Goal: Transaction & Acquisition: Purchase product/service

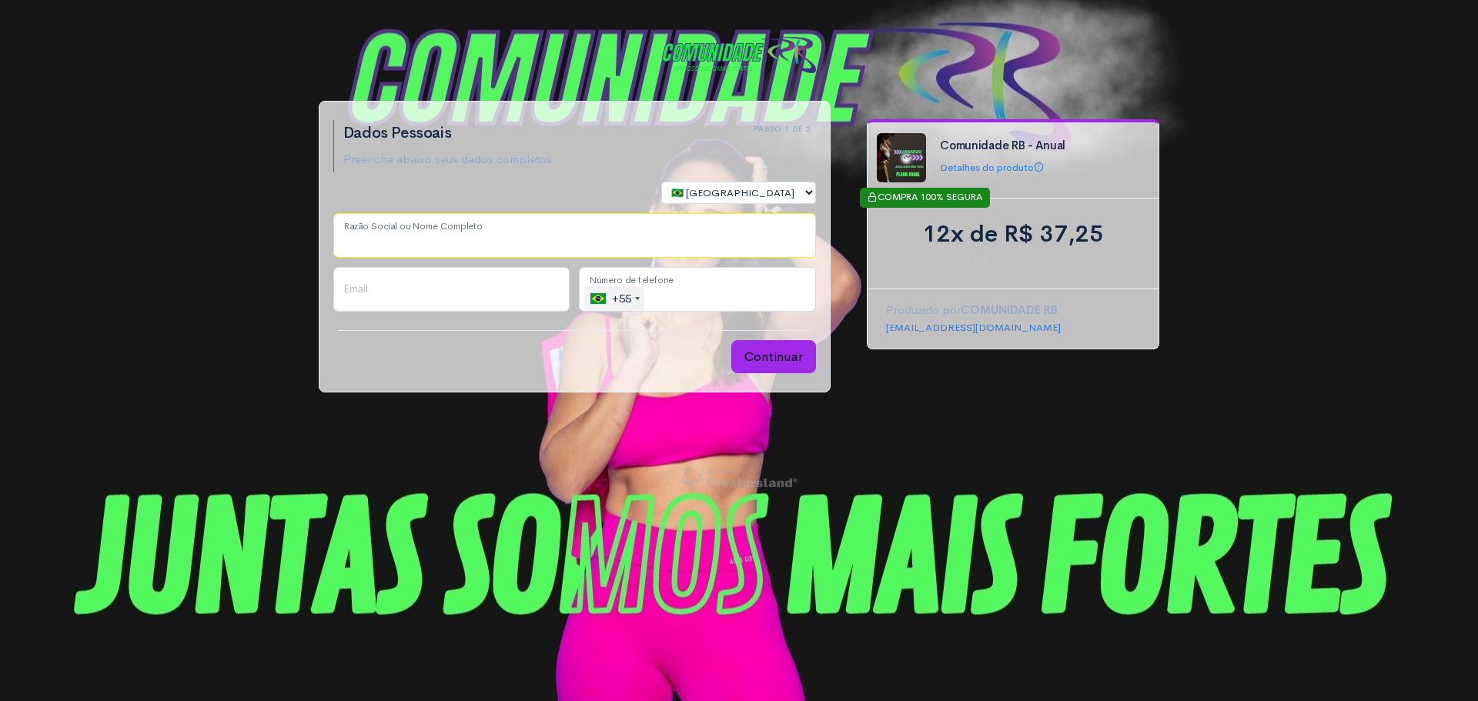
click at [544, 229] on input "Razão Social ou Nome Completo" at bounding box center [574, 235] width 483 height 45
type input "[PERSON_NAME]"
click at [464, 280] on input "Email" at bounding box center [451, 289] width 237 height 45
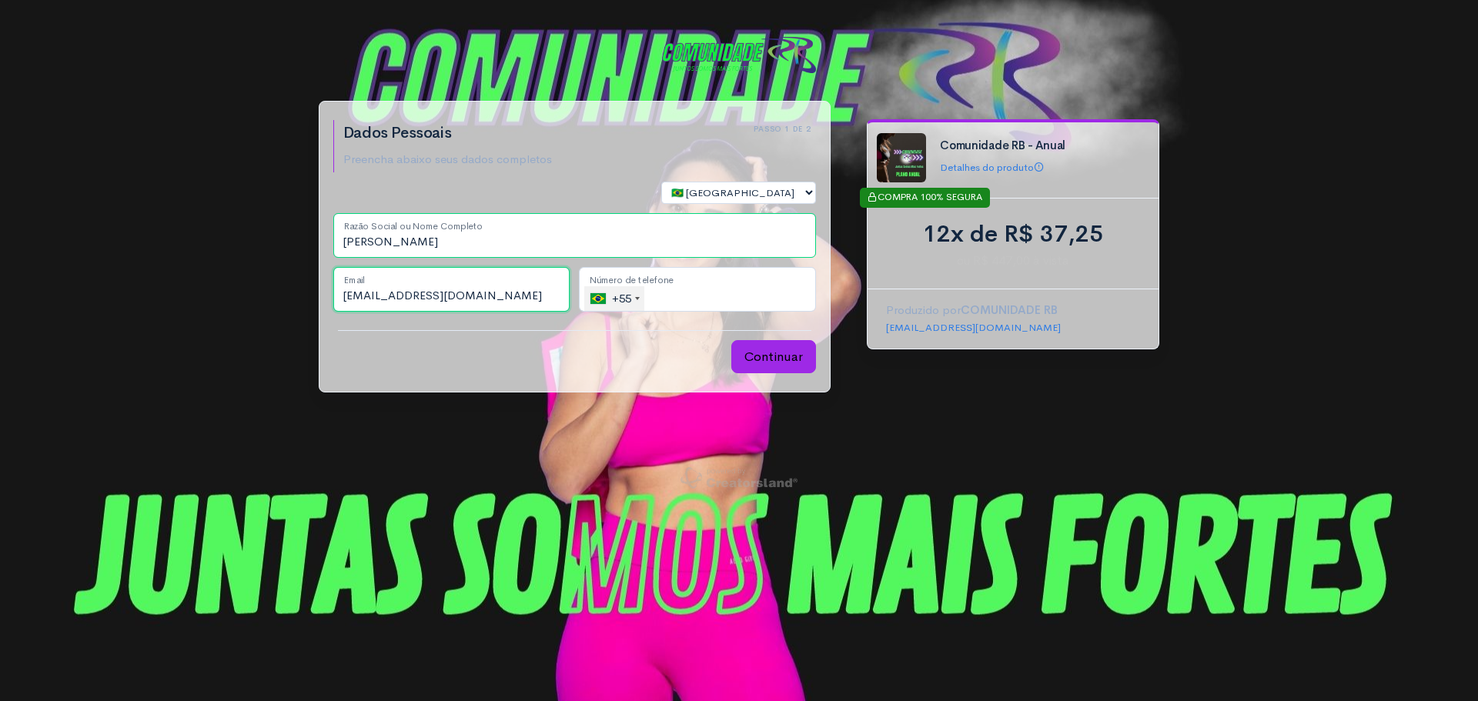
type input "[EMAIL_ADDRESS][DOMAIN_NAME]"
click at [730, 309] on input "tel" at bounding box center [697, 289] width 237 height 45
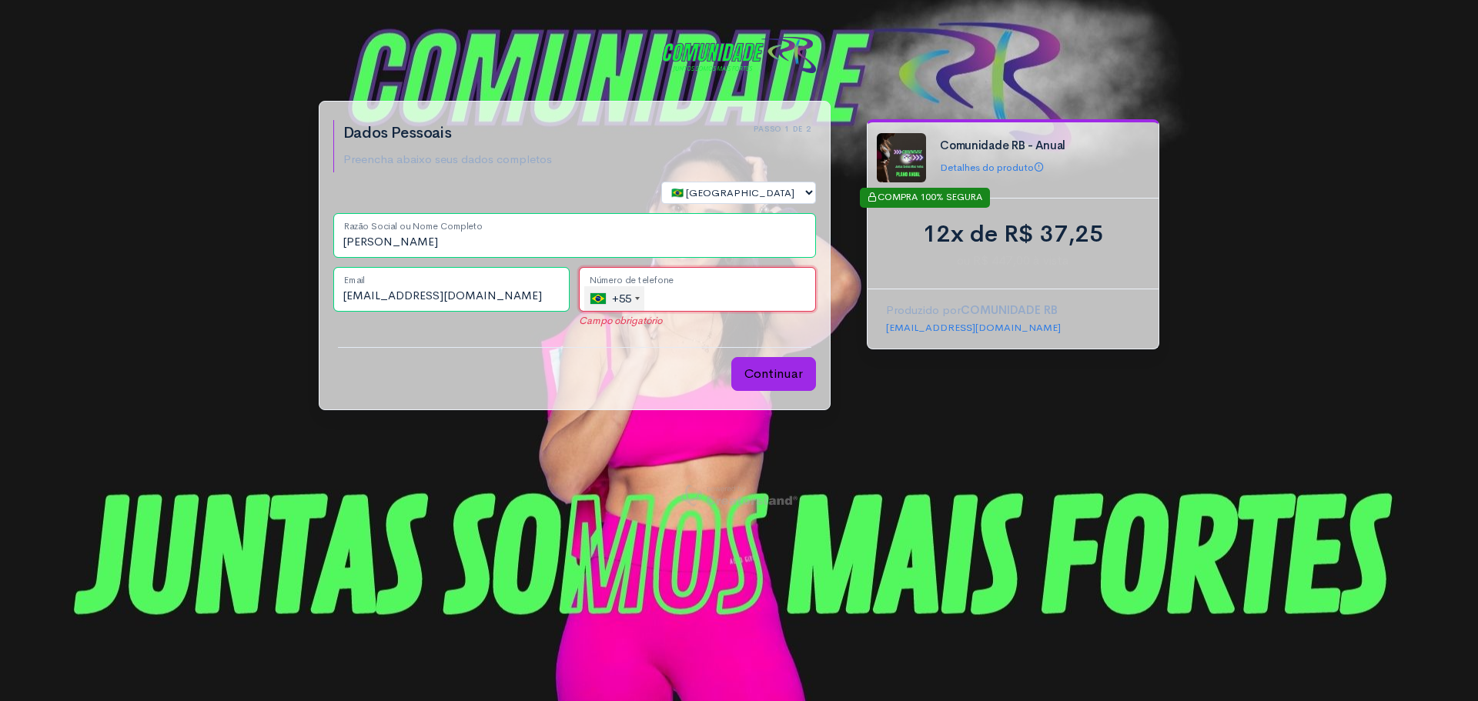
type input "[PHONE_NUMBER]"
select select "SP"
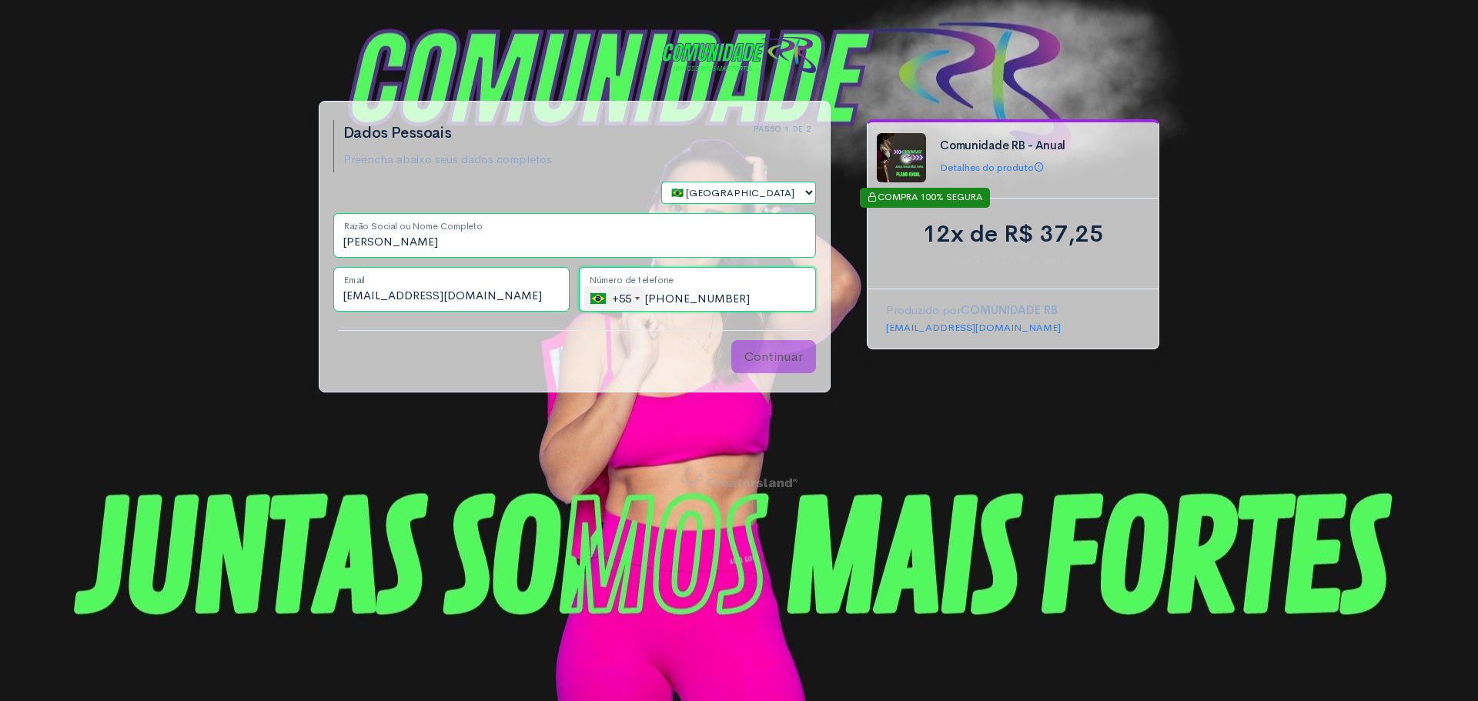
type input "[PHONE_NUMBER]"
click at [765, 355] on button "Continuar" at bounding box center [773, 357] width 85 height 34
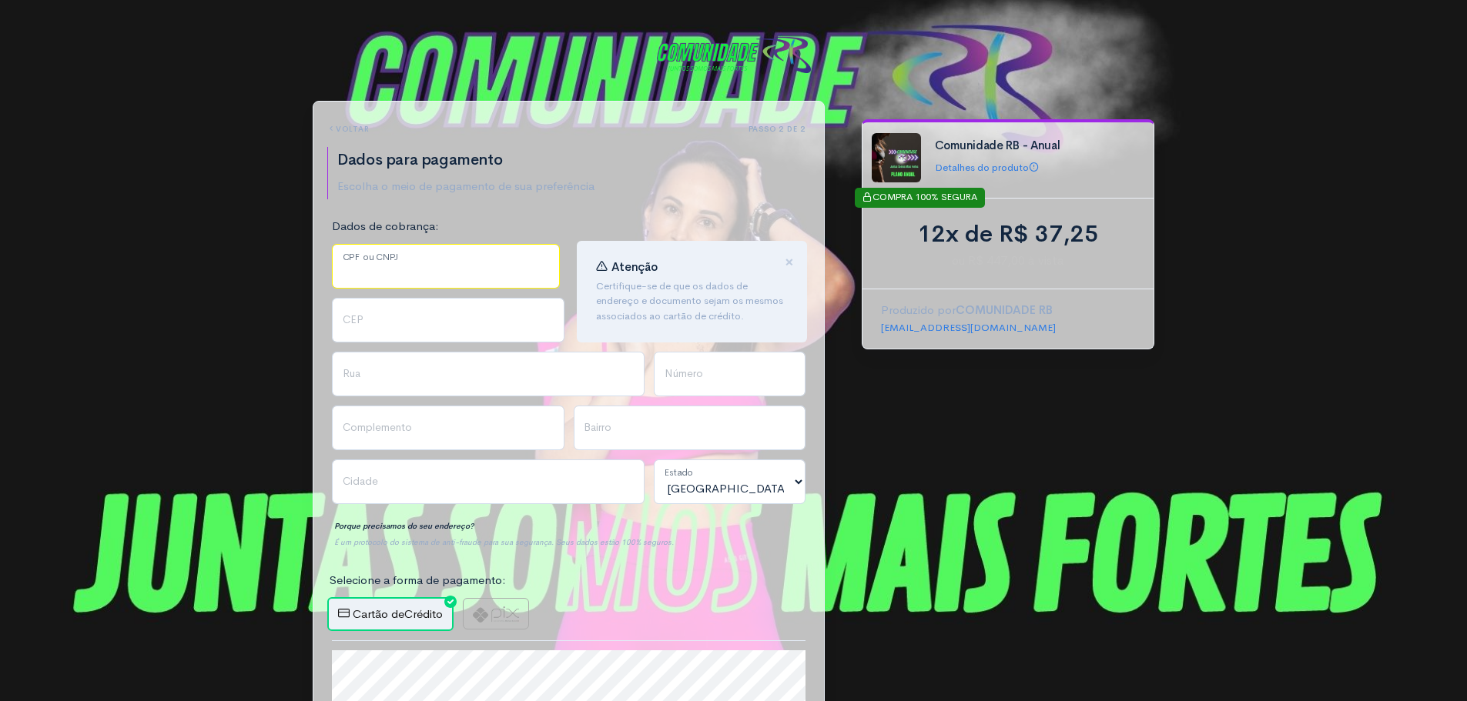
click at [374, 265] on input "CPF ou CNPJ" at bounding box center [446, 266] width 228 height 45
type input "332.579.948-50"
click at [444, 320] on input "CEP" at bounding box center [448, 320] width 233 height 45
click at [374, 329] on input "CEP" at bounding box center [448, 320] width 233 height 45
click at [373, 323] on input "CEP" at bounding box center [448, 320] width 233 height 45
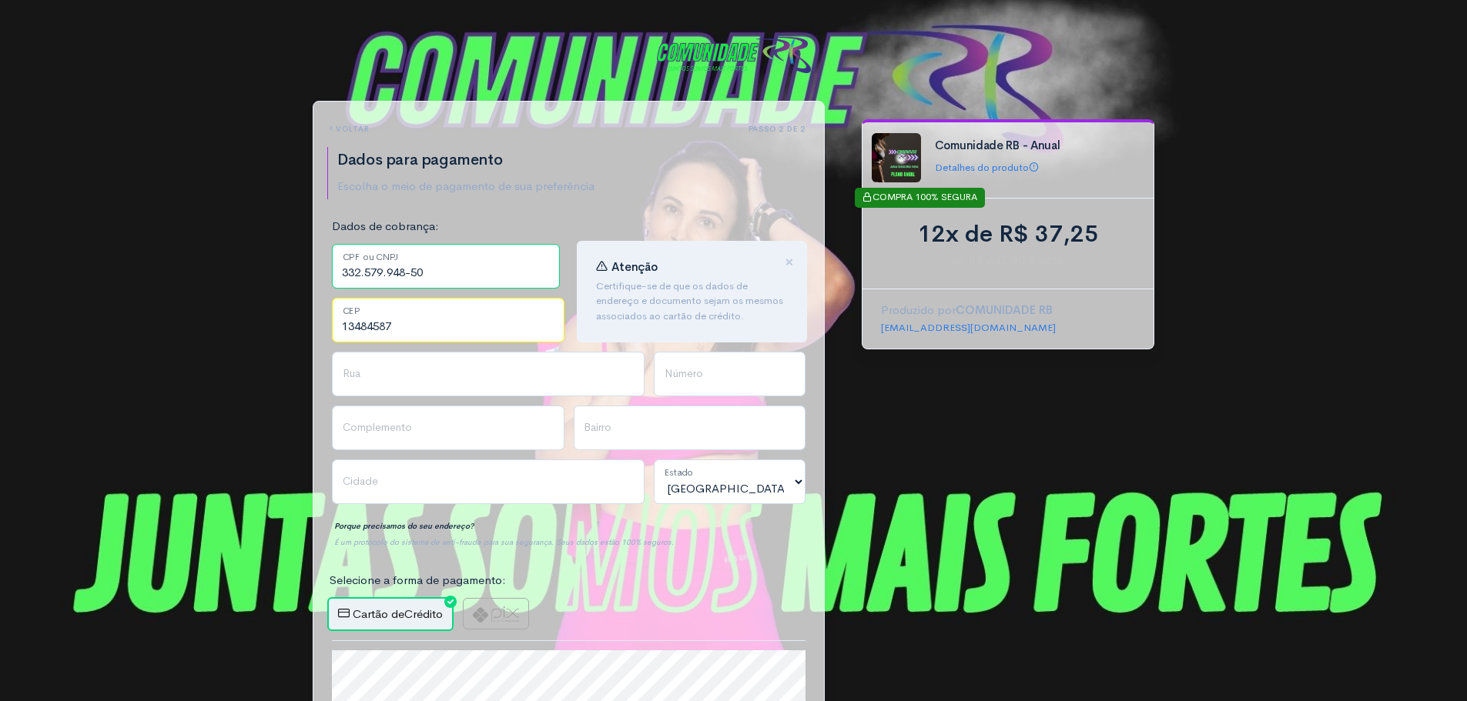
type input "13484587"
click at [373, 380] on input "Rua" at bounding box center [488, 374] width 313 height 45
type input "[GEOGRAPHIC_DATA]"
type input "Parque Residencial [PERSON_NAME]"
type input "Limeira"
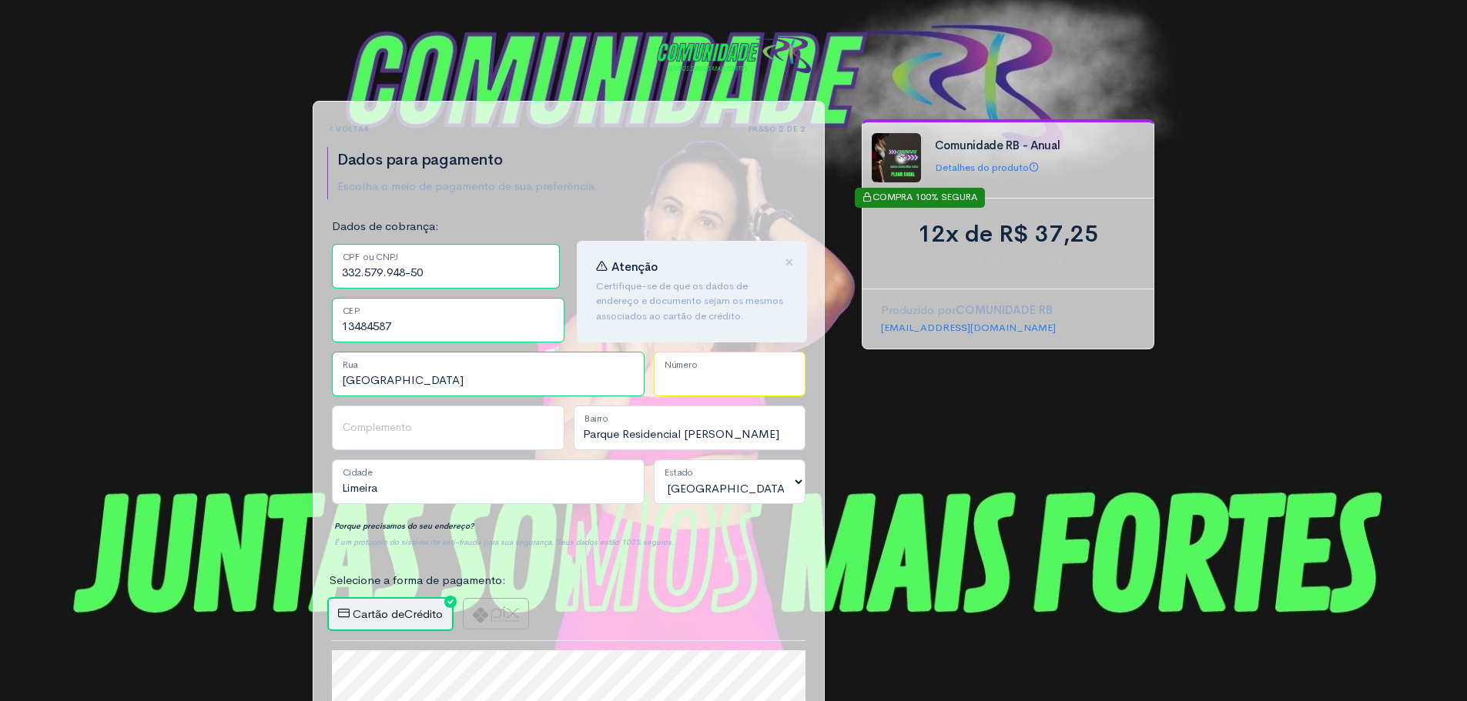
click at [708, 370] on input "Número" at bounding box center [730, 374] width 152 height 45
type input "337"
click at [544, 415] on input "Complemento" at bounding box center [448, 428] width 233 height 45
type input "J15"
click at [749, 433] on input "Parque Residencial [PERSON_NAME]" at bounding box center [690, 428] width 233 height 45
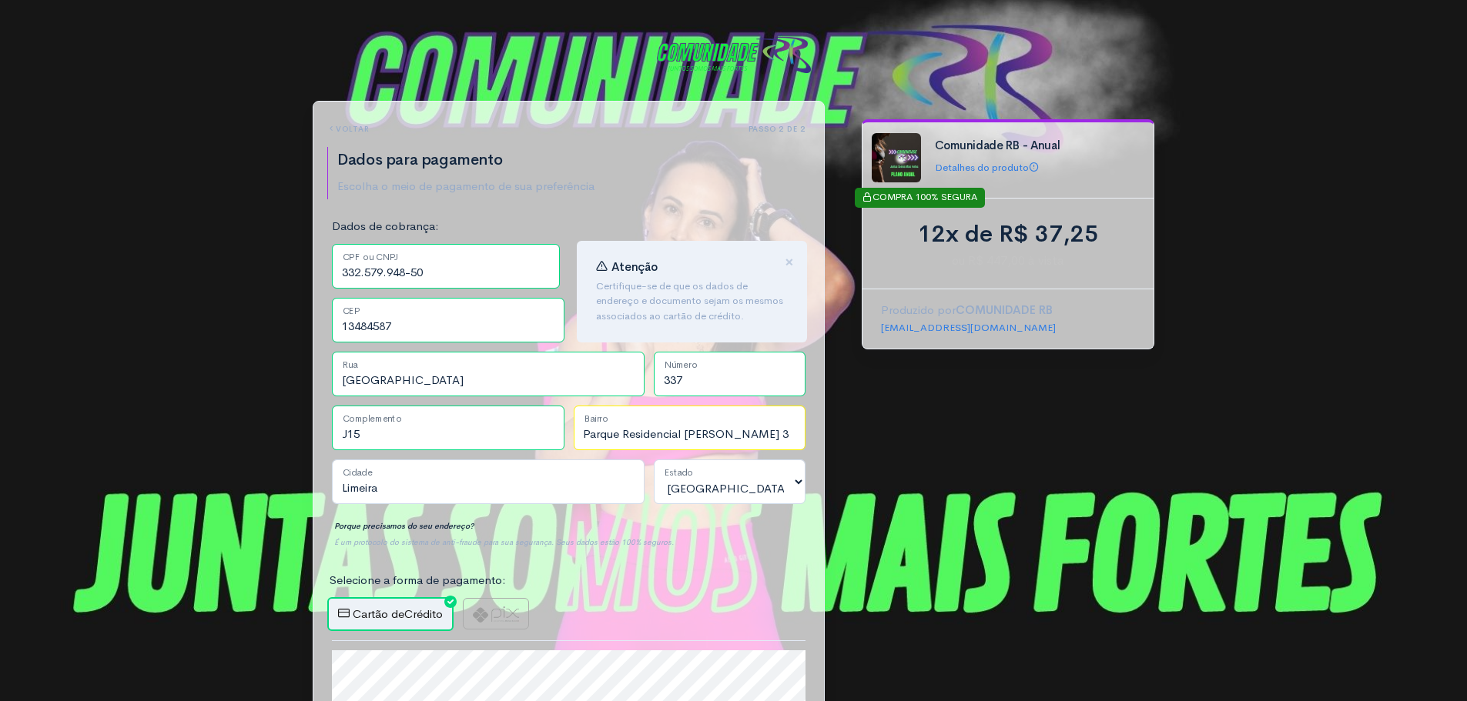
type input "Parque Residencial [PERSON_NAME] 3"
click at [616, 525] on p "Porque precisamos do seu endereço?" at bounding box center [569, 526] width 474 height 16
